Goal: Ask a question

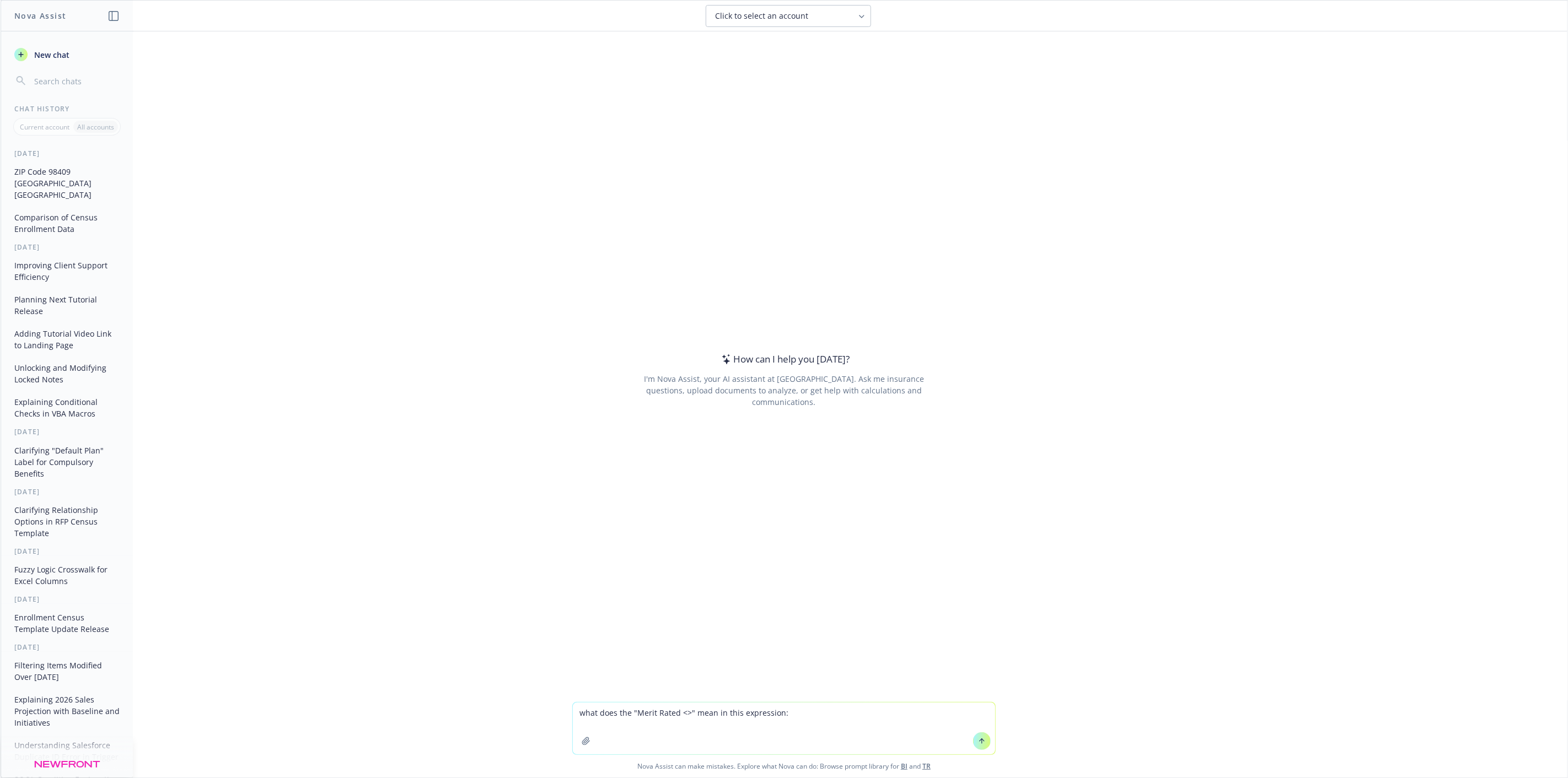
type textarea "what does the "Merit Rated <>" mean in this expression: Group_Size >= 51 AND Gr…"
